Goal: Navigation & Orientation: Go to known website

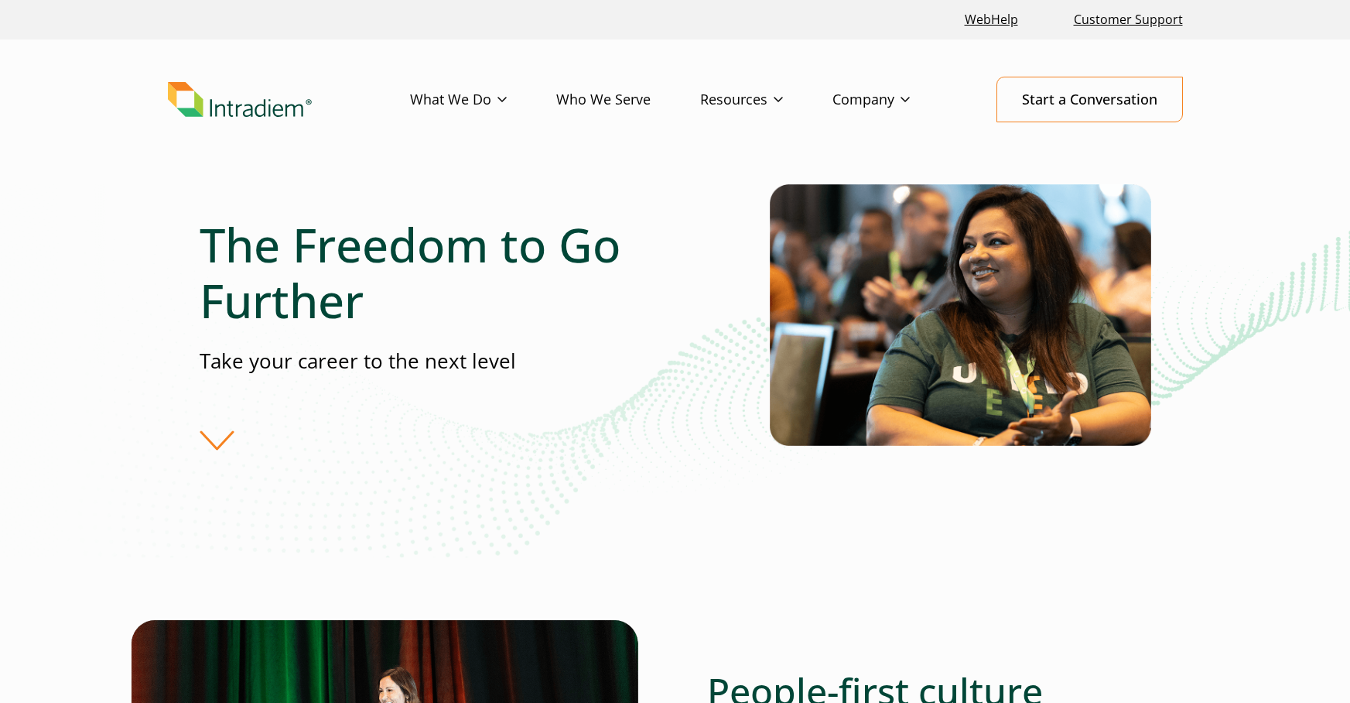
click at [227, 102] on img "Link to homepage of Intradiem" at bounding box center [240, 100] width 144 height 36
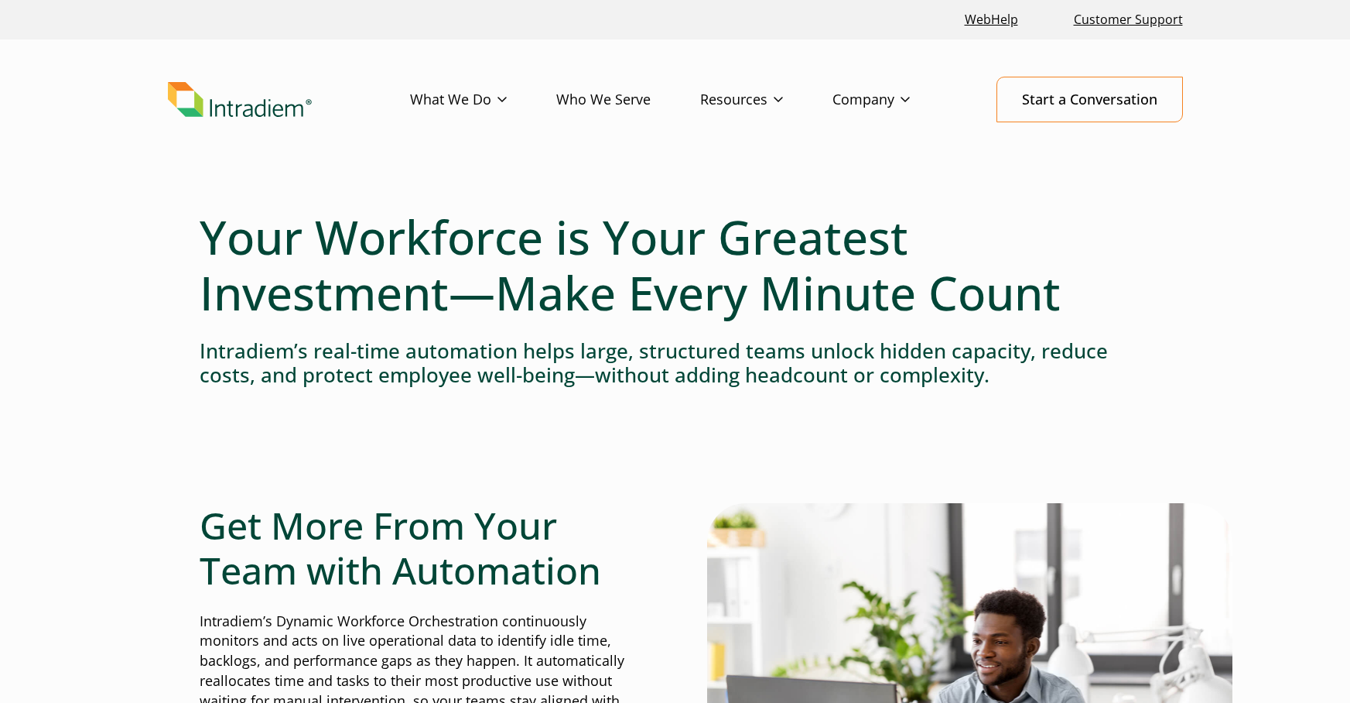
click at [217, 122] on header "Menu What We Do Platform Who We Serve Resources Blog Events & Webinars News Suc…" at bounding box center [675, 111] width 1350 height 145
click at [226, 113] on img "Link to homepage of Intradiem" at bounding box center [240, 100] width 144 height 36
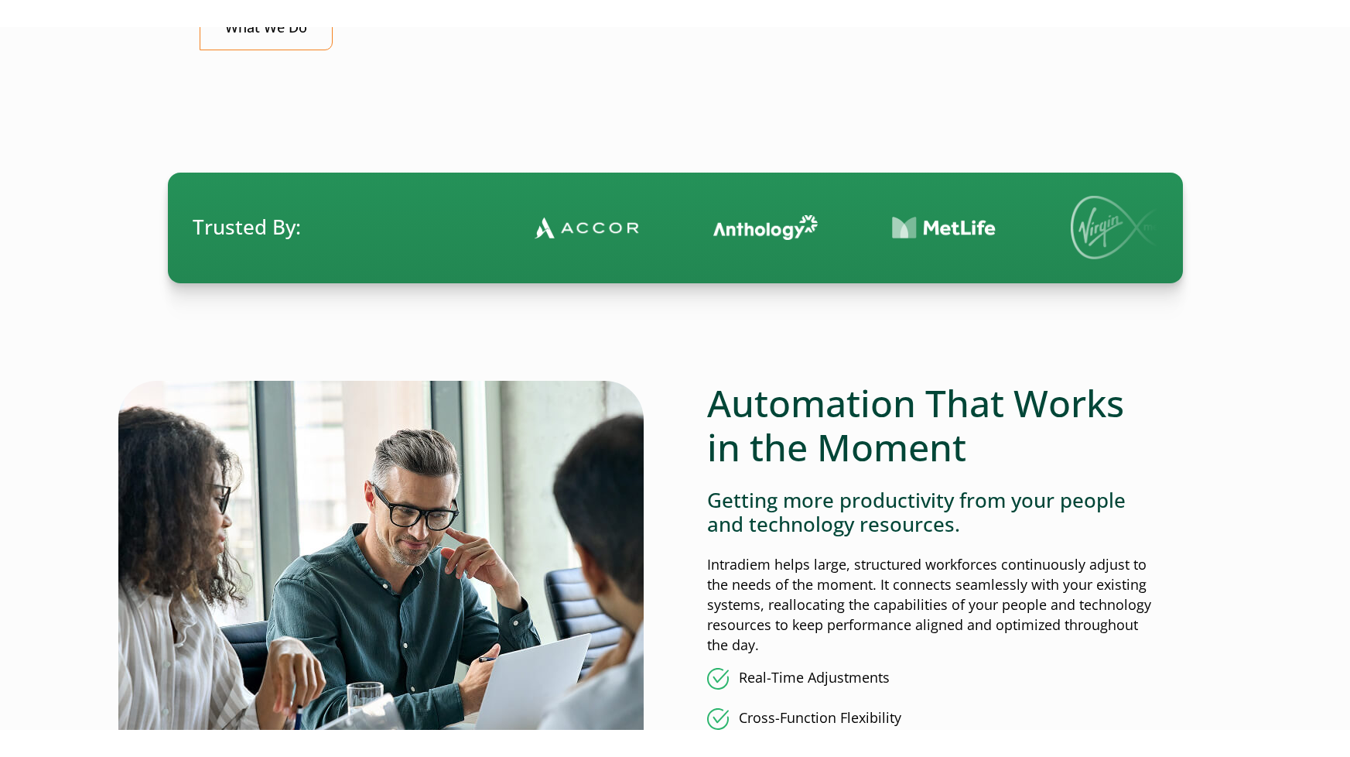
scroll to position [751, 0]
